Goal: Transaction & Acquisition: Book appointment/travel/reservation

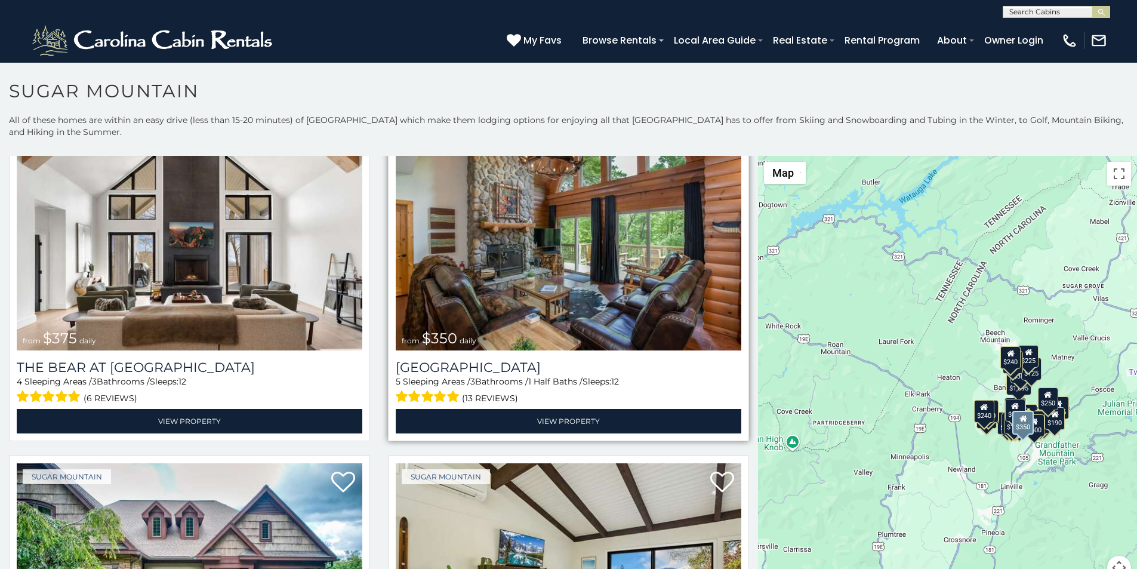
scroll to position [75, 0]
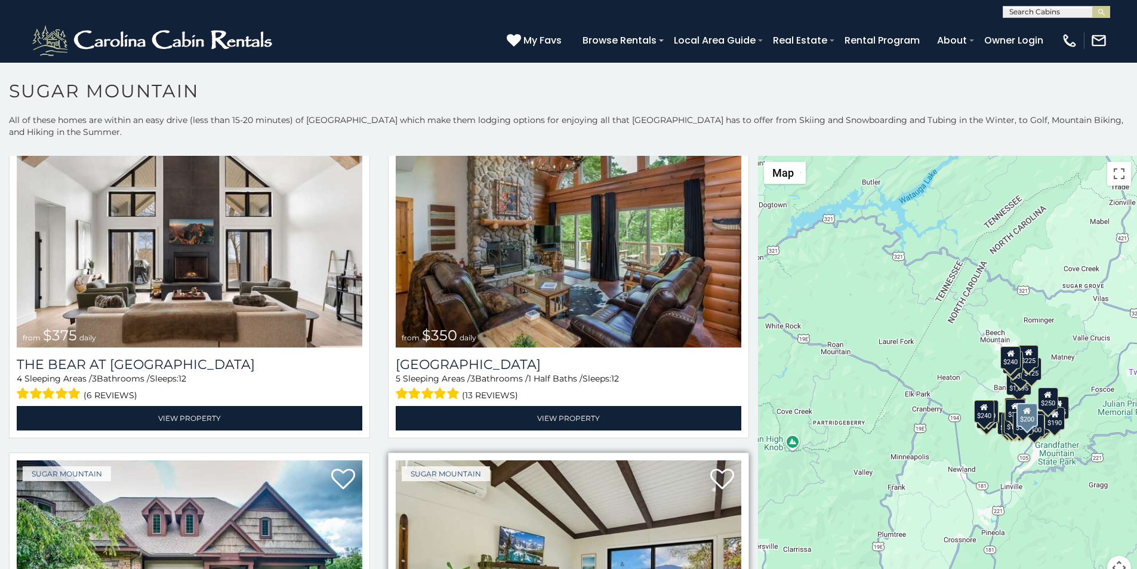
click at [425, 566] on img at bounding box center [569, 576] width 346 height 232
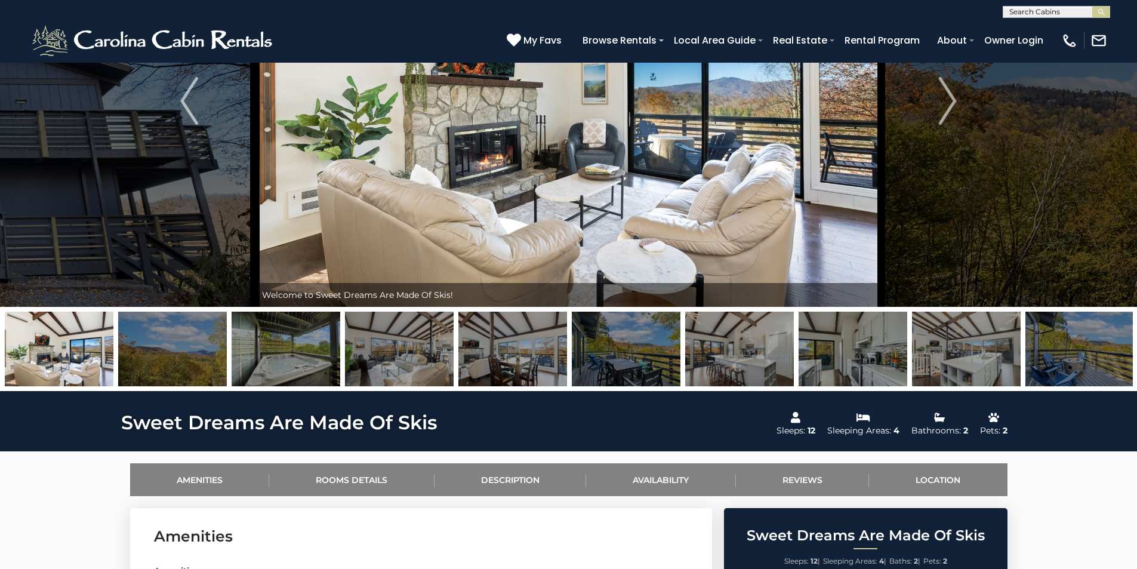
scroll to position [174, 0]
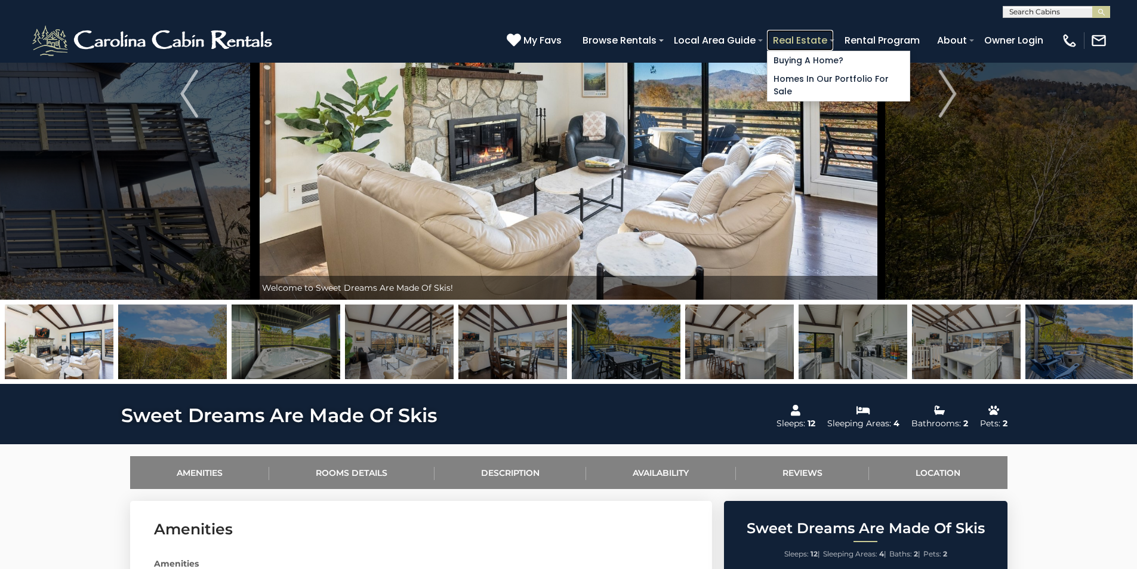
click at [833, 34] on link "Real Estate" at bounding box center [800, 40] width 66 height 21
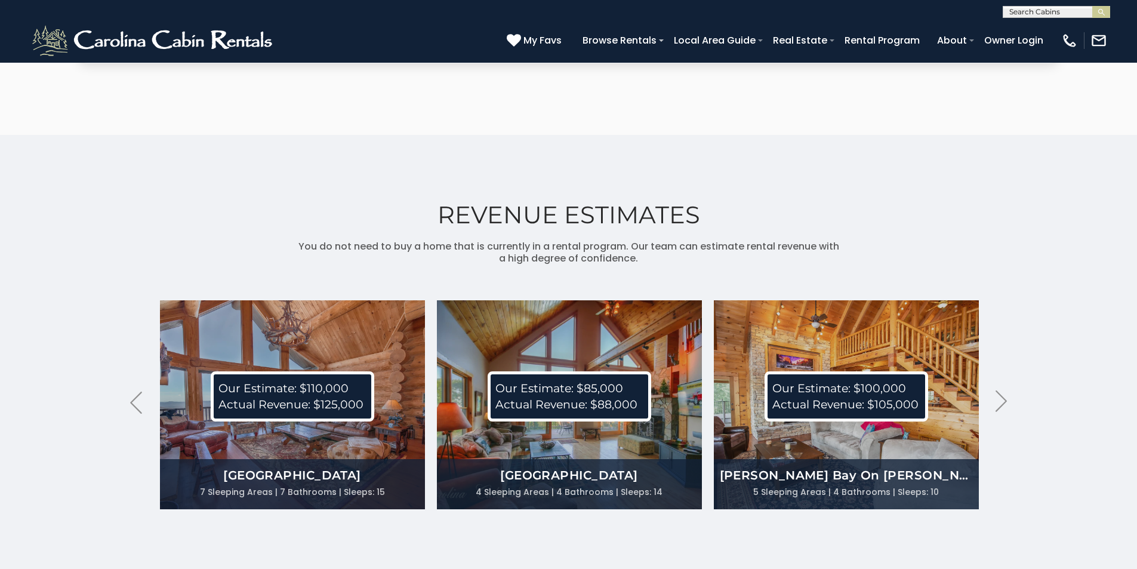
scroll to position [2943, 0]
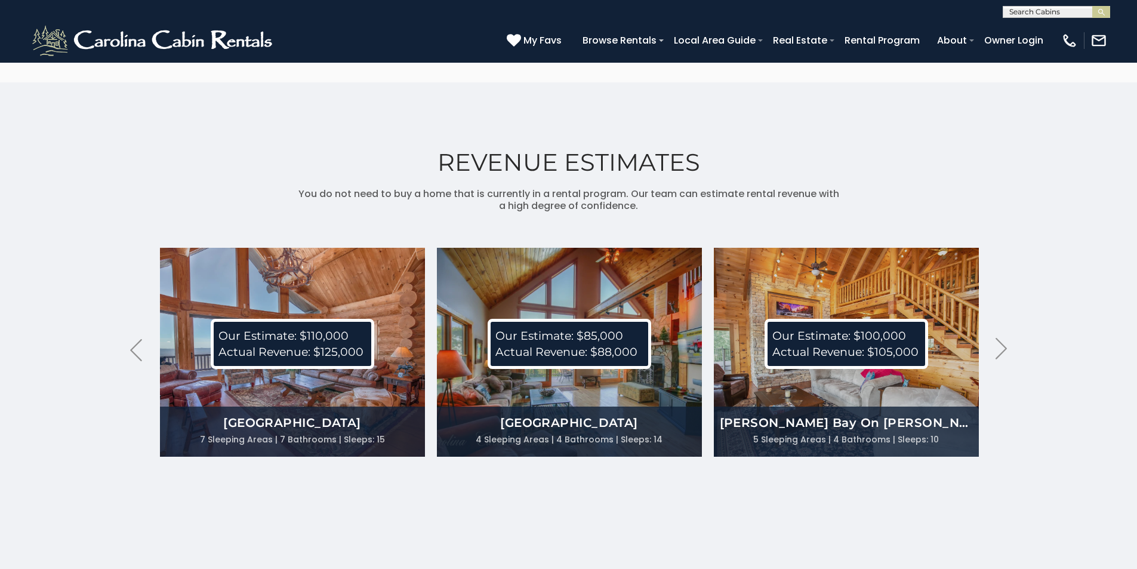
click at [372, 319] on p "Our Estimate: $110,000 Actual Revenue: $125,000" at bounding box center [293, 344] width 164 height 50
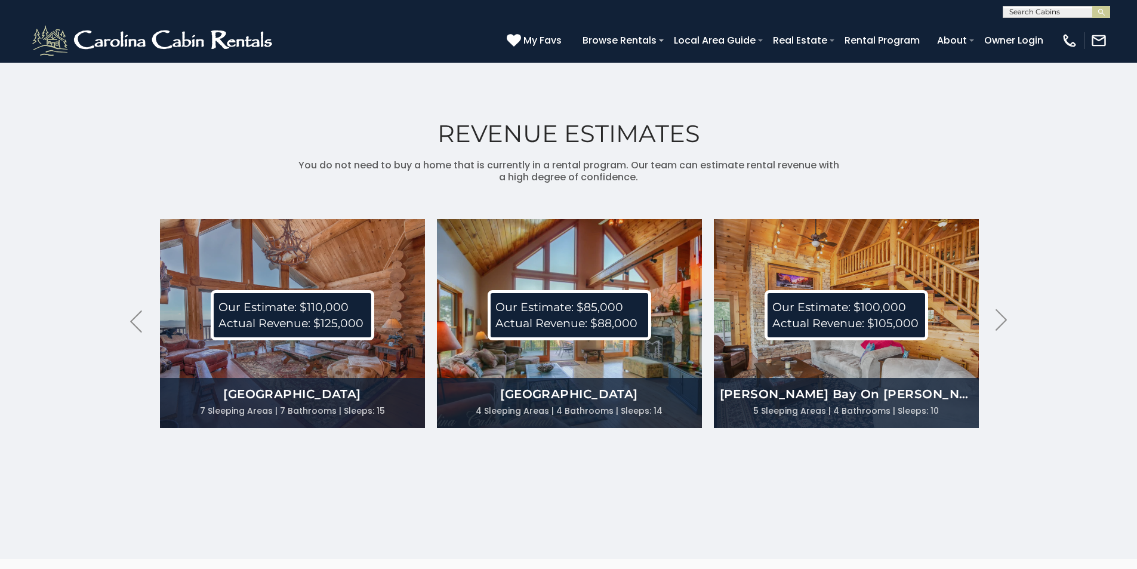
scroll to position [3068, 0]
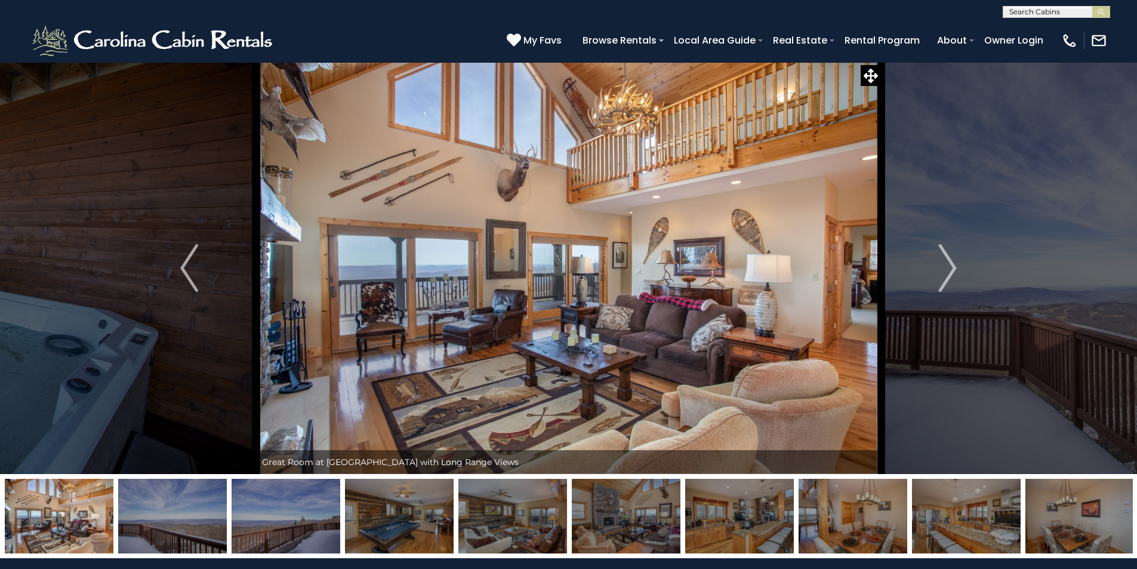
click at [756, 417] on img at bounding box center [569, 268] width 626 height 412
